Goal: Information Seeking & Learning: Learn about a topic

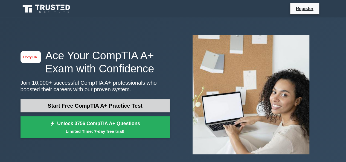
click at [127, 107] on link "Start Free CompTIA A+ Practice Test" at bounding box center [94, 105] width 149 height 13
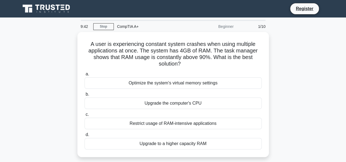
click at [127, 107] on div "Upgrade the computer's CPU" at bounding box center [172, 103] width 177 height 11
click at [84, 96] on input "b. Upgrade the computer's CPU" at bounding box center [84, 95] width 0 height 4
